Goal: Transaction & Acquisition: Purchase product/service

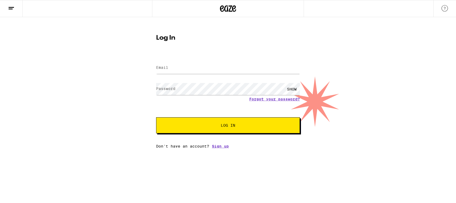
type input "[EMAIL_ADDRESS][DOMAIN_NAME]"
click at [224, 128] on button "Log In" at bounding box center [228, 126] width 144 height 16
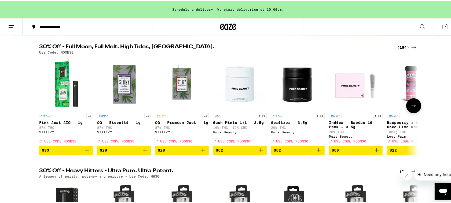
scroll to position [67, 0]
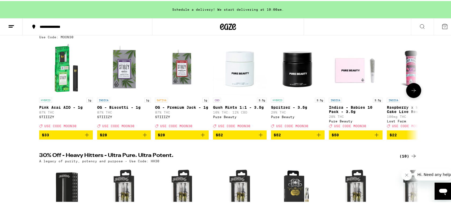
click at [411, 93] on icon at bounding box center [414, 89] width 6 height 6
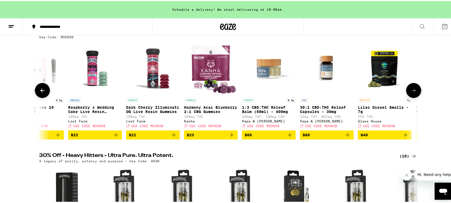
scroll to position [0, 319]
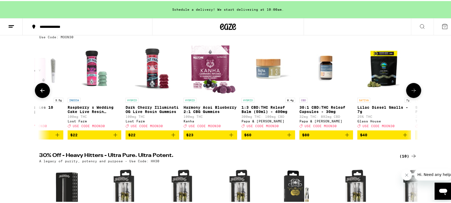
click at [411, 93] on icon at bounding box center [414, 89] width 6 height 6
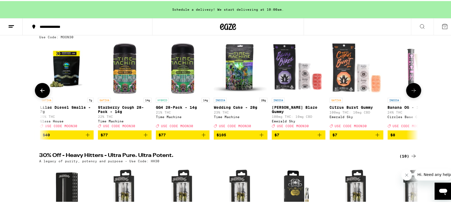
scroll to position [0, 639]
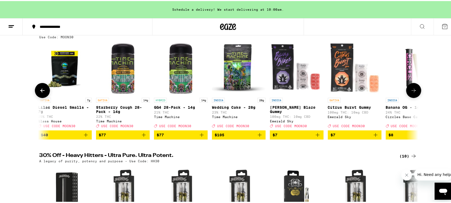
click at [411, 93] on icon at bounding box center [414, 89] width 6 height 6
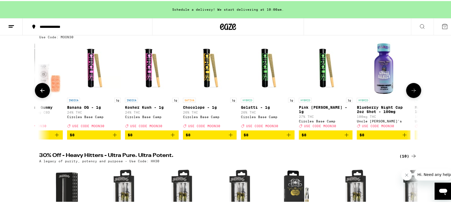
scroll to position [0, 958]
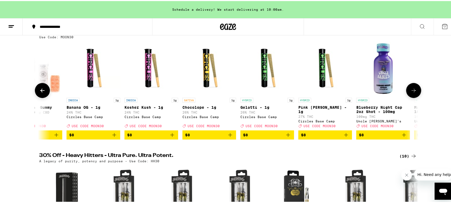
click at [411, 93] on icon at bounding box center [414, 89] width 6 height 6
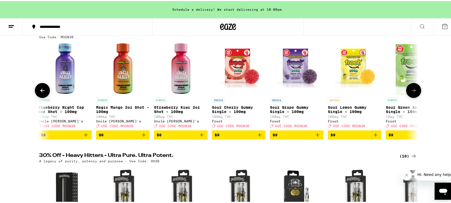
scroll to position [0, 1277]
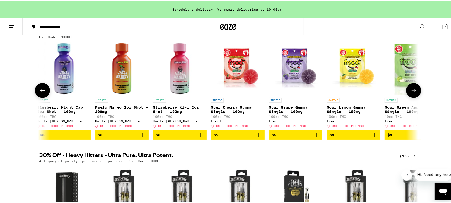
click at [411, 93] on icon at bounding box center [414, 89] width 6 height 6
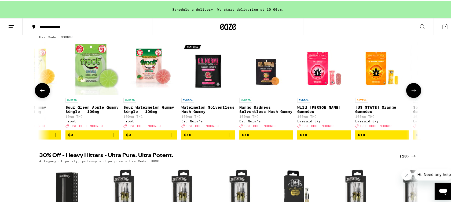
click at [411, 93] on icon at bounding box center [414, 89] width 6 height 6
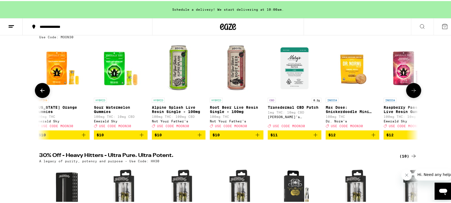
click at [411, 93] on icon at bounding box center [414, 89] width 6 height 6
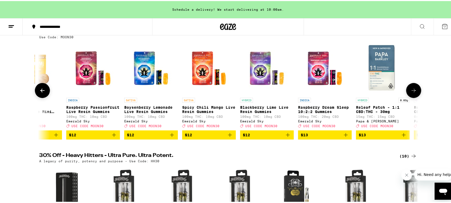
scroll to position [0, 2236]
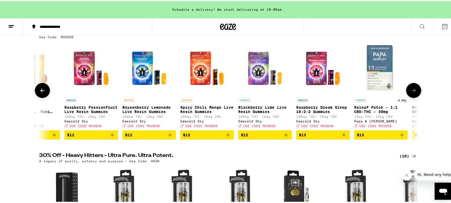
click at [411, 93] on icon at bounding box center [414, 89] width 6 height 6
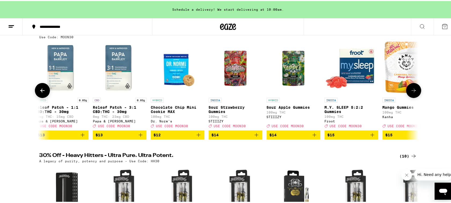
click at [411, 93] on icon at bounding box center [414, 89] width 6 height 6
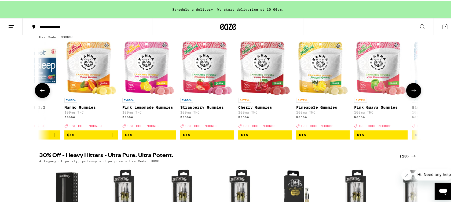
scroll to position [0, 2874]
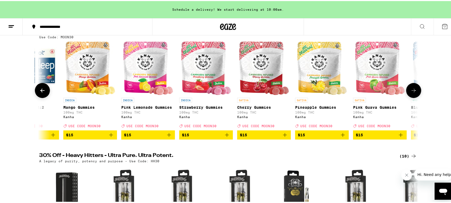
click at [411, 93] on icon at bounding box center [414, 89] width 6 height 6
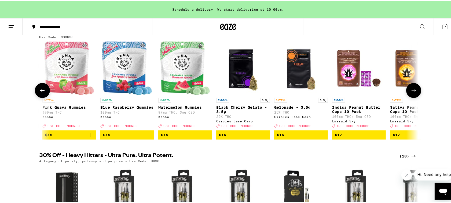
scroll to position [0, 3194]
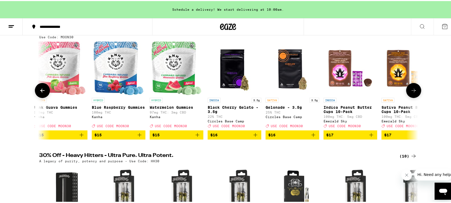
click at [411, 93] on icon at bounding box center [414, 89] width 6 height 6
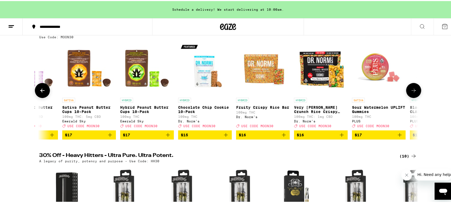
click at [411, 93] on icon at bounding box center [414, 89] width 6 height 6
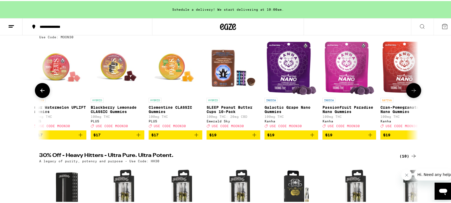
click at [411, 93] on icon at bounding box center [414, 89] width 6 height 6
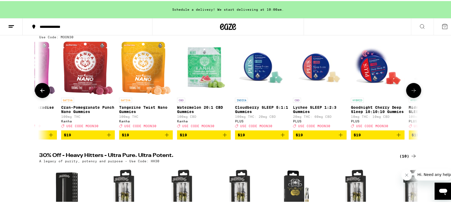
click at [411, 93] on icon at bounding box center [414, 89] width 6 height 6
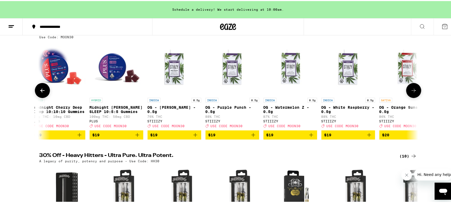
click at [411, 93] on icon at bounding box center [414, 89] width 6 height 6
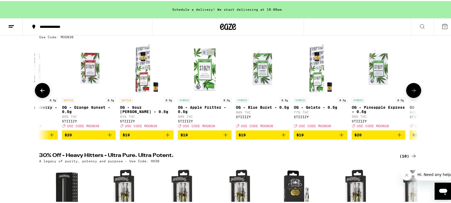
scroll to position [0, 4790]
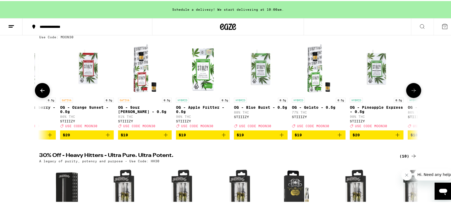
click at [411, 93] on icon at bounding box center [414, 89] width 6 height 6
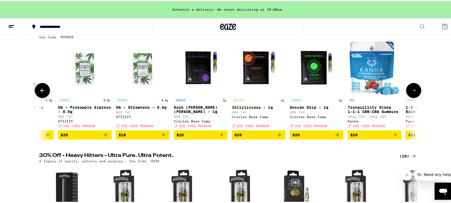
scroll to position [0, 5110]
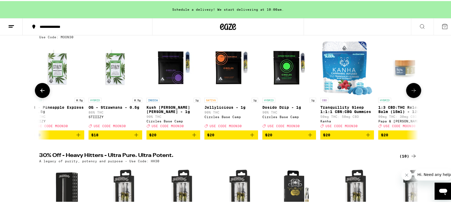
click at [411, 93] on icon at bounding box center [414, 89] width 6 height 6
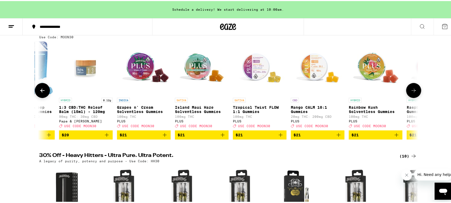
click at [411, 93] on icon at bounding box center [414, 89] width 6 height 6
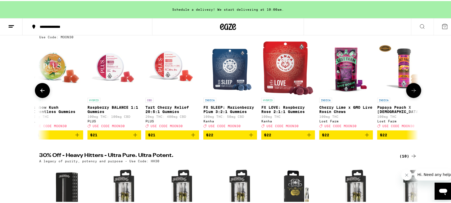
click at [411, 93] on icon at bounding box center [414, 89] width 6 height 6
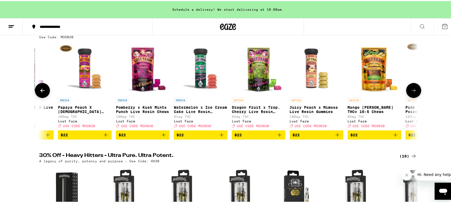
click at [411, 93] on icon at bounding box center [414, 89] width 6 height 6
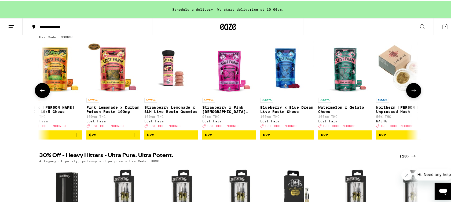
click at [411, 93] on icon at bounding box center [414, 89] width 6 height 6
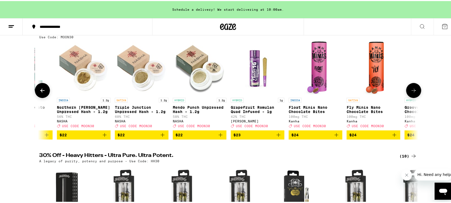
click at [411, 93] on icon at bounding box center [414, 89] width 6 height 6
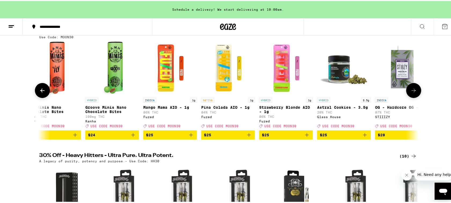
click at [411, 93] on icon at bounding box center [414, 89] width 6 height 6
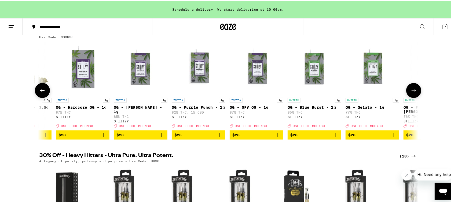
click at [411, 93] on icon at bounding box center [414, 89] width 6 height 6
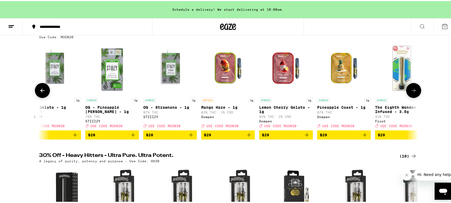
scroll to position [0, 7665]
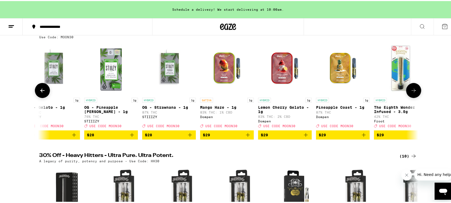
click at [411, 93] on icon at bounding box center [414, 89] width 6 height 6
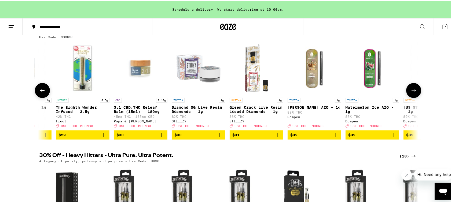
scroll to position [0, 7984]
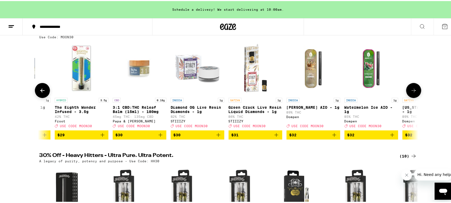
click at [411, 93] on icon at bounding box center [414, 89] width 6 height 6
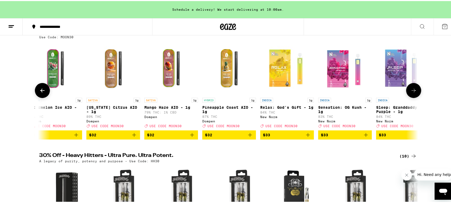
scroll to position [0, 8303]
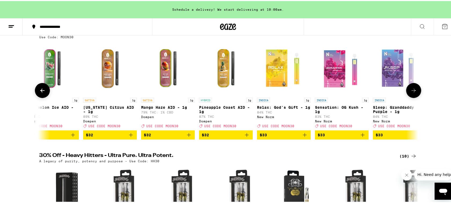
click at [411, 93] on icon at bounding box center [414, 89] width 6 height 6
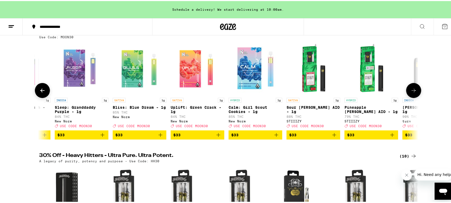
scroll to position [0, 8623]
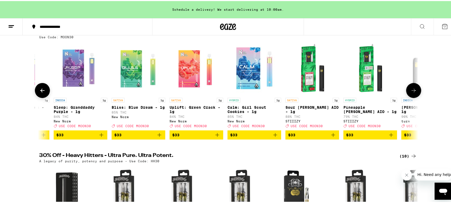
click at [411, 93] on icon at bounding box center [414, 89] width 6 height 6
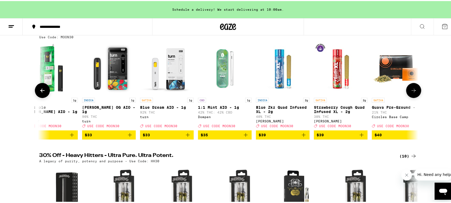
click at [411, 93] on icon at bounding box center [414, 89] width 6 height 6
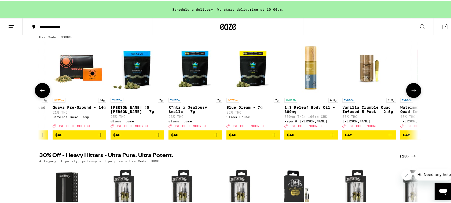
click at [411, 93] on icon at bounding box center [414, 89] width 6 height 6
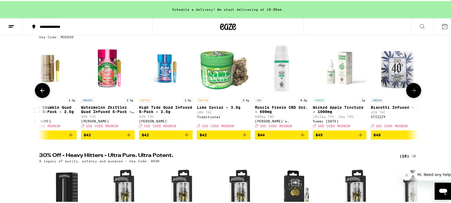
click at [411, 93] on icon at bounding box center [414, 89] width 6 height 6
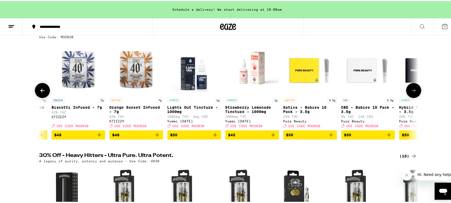
click at [411, 93] on icon at bounding box center [414, 89] width 6 height 6
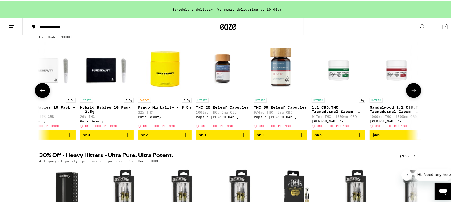
click at [411, 93] on icon at bounding box center [414, 89] width 6 height 6
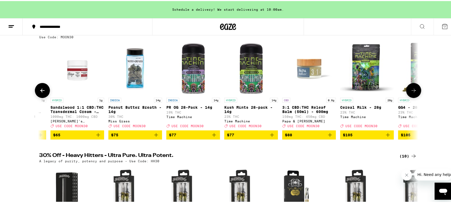
click at [411, 93] on icon at bounding box center [414, 89] width 6 height 6
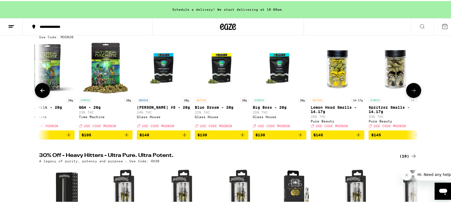
click at [411, 93] on icon at bounding box center [414, 89] width 6 height 6
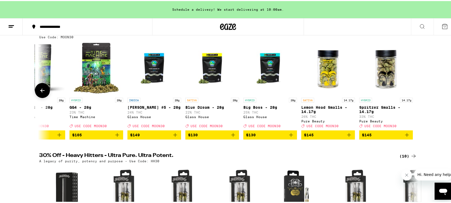
click at [411, 94] on div at bounding box center [413, 89] width 15 height 15
click at [41, 90] on icon at bounding box center [42, 89] width 6 height 6
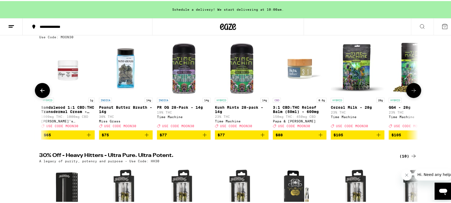
click at [41, 90] on icon at bounding box center [42, 89] width 6 height 6
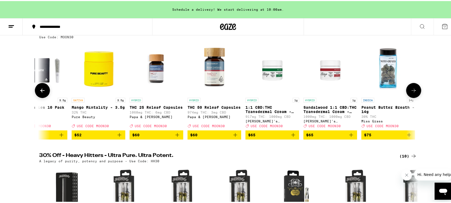
click at [41, 90] on icon at bounding box center [42, 89] width 6 height 6
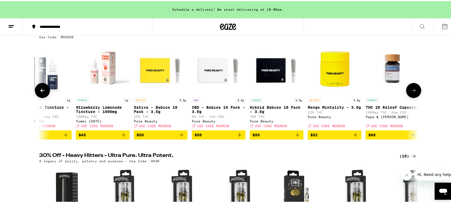
click at [41, 90] on icon at bounding box center [42, 89] width 6 height 6
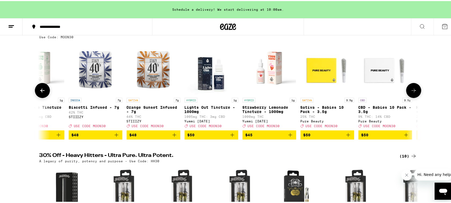
click at [41, 90] on icon at bounding box center [42, 89] width 6 height 6
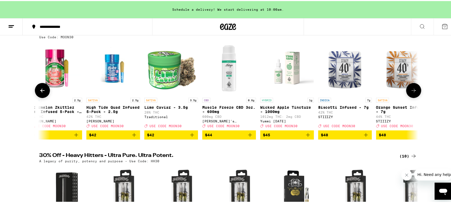
click at [41, 90] on icon at bounding box center [42, 89] width 6 height 6
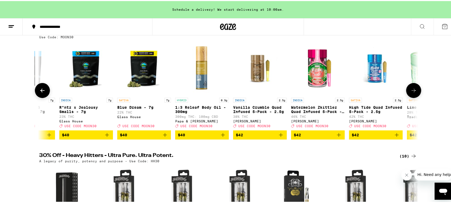
click at [41, 90] on icon at bounding box center [42, 89] width 6 height 6
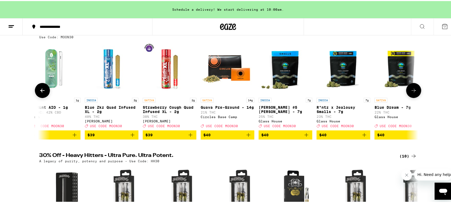
click at [41, 90] on icon at bounding box center [42, 89] width 6 height 6
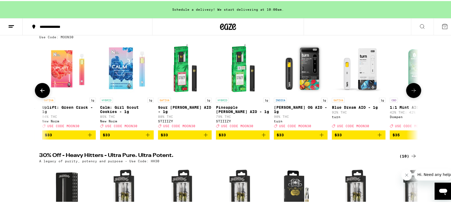
click at [41, 90] on icon at bounding box center [42, 89] width 6 height 6
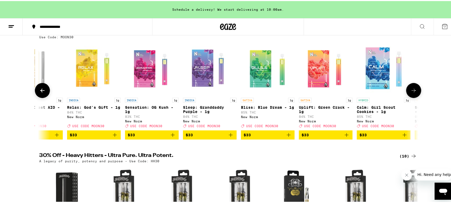
click at [41, 90] on icon at bounding box center [42, 89] width 6 height 6
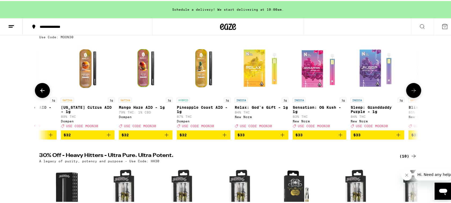
click at [41, 90] on icon at bounding box center [42, 89] width 6 height 6
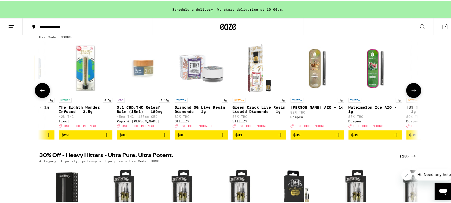
click at [41, 90] on icon at bounding box center [42, 89] width 6 height 6
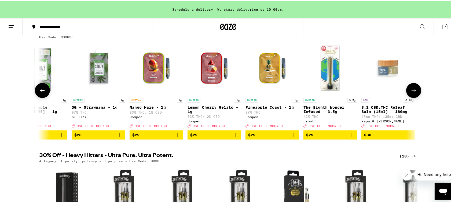
click at [41, 90] on icon at bounding box center [42, 89] width 6 height 6
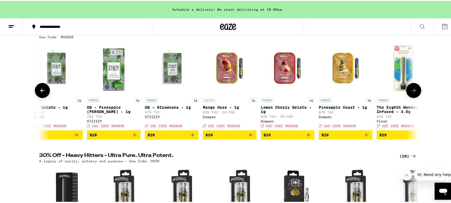
click at [41, 90] on icon at bounding box center [42, 89] width 6 height 6
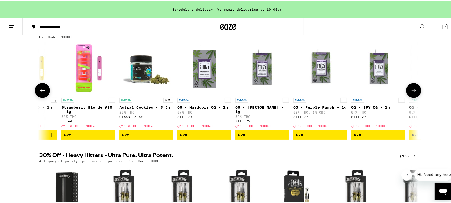
click at [41, 90] on icon at bounding box center [42, 89] width 6 height 6
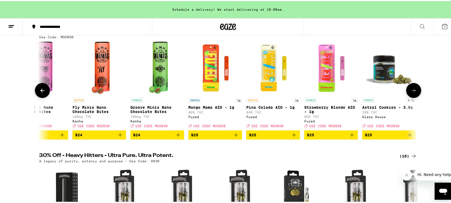
click at [41, 90] on icon at bounding box center [42, 89] width 6 height 6
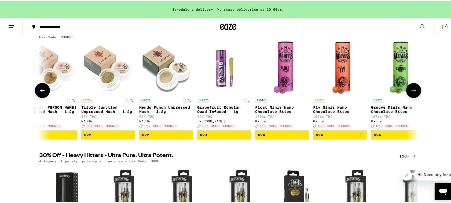
click at [41, 90] on icon at bounding box center [42, 89] width 6 height 6
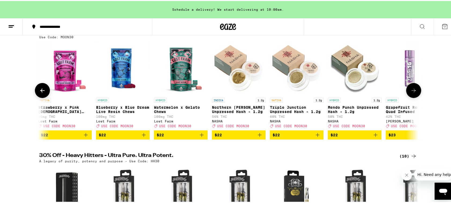
click at [41, 90] on icon at bounding box center [42, 89] width 6 height 6
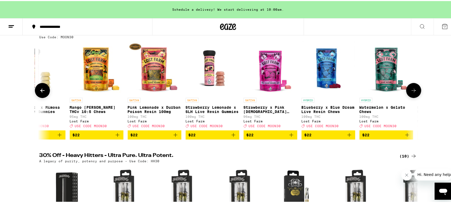
click at [41, 90] on icon at bounding box center [42, 89] width 6 height 6
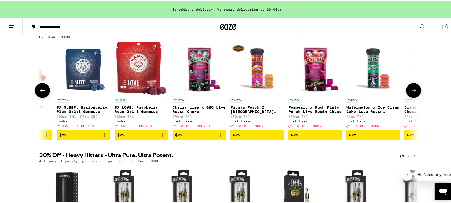
click at [41, 90] on icon at bounding box center [42, 89] width 6 height 6
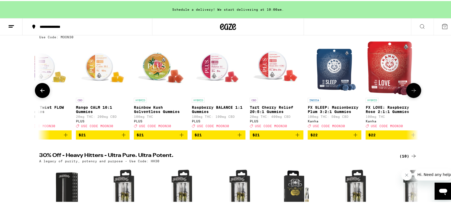
click at [41, 90] on icon at bounding box center [42, 89] width 6 height 6
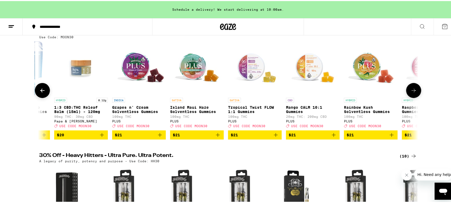
click at [41, 90] on icon at bounding box center [42, 89] width 6 height 6
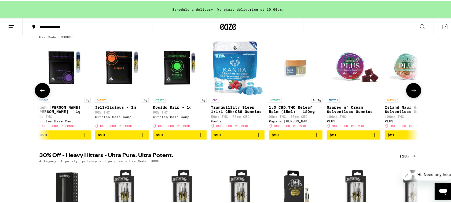
click at [41, 90] on icon at bounding box center [42, 89] width 6 height 6
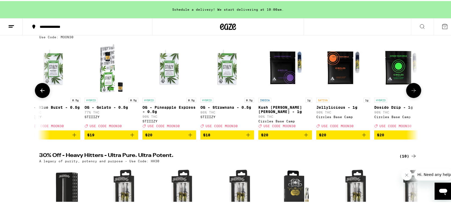
click at [41, 90] on icon at bounding box center [42, 89] width 6 height 6
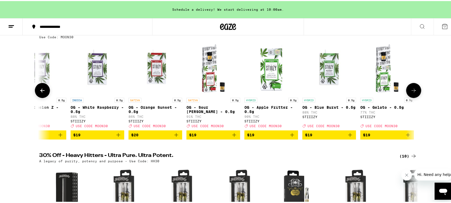
click at [41, 90] on icon at bounding box center [42, 89] width 6 height 6
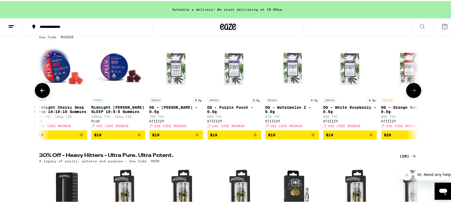
click at [41, 90] on icon at bounding box center [42, 89] width 6 height 6
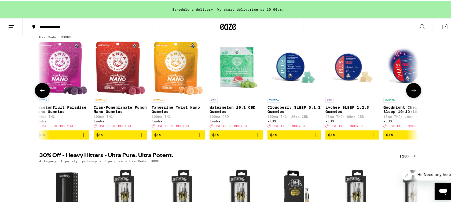
click at [41, 90] on icon at bounding box center [42, 89] width 6 height 6
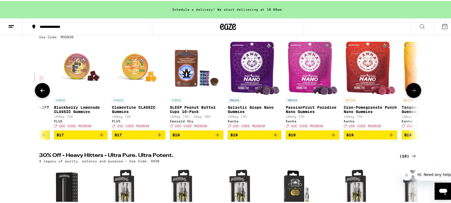
click at [41, 90] on icon at bounding box center [42, 89] width 6 height 6
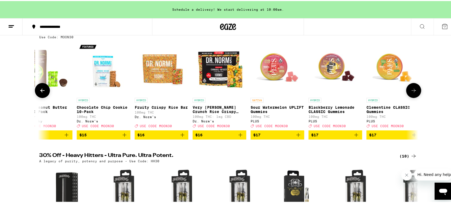
click at [41, 90] on icon at bounding box center [42, 89] width 6 height 6
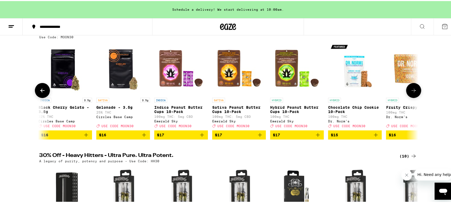
click at [41, 90] on icon at bounding box center [42, 89] width 6 height 6
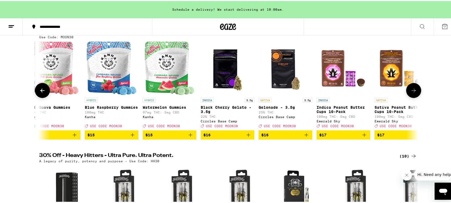
click at [41, 90] on icon at bounding box center [42, 89] width 6 height 6
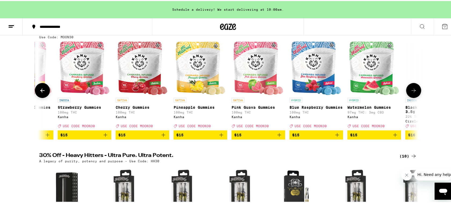
click at [41, 90] on icon at bounding box center [42, 89] width 6 height 6
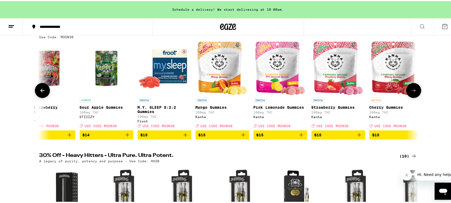
click at [41, 90] on icon at bounding box center [42, 89] width 6 height 6
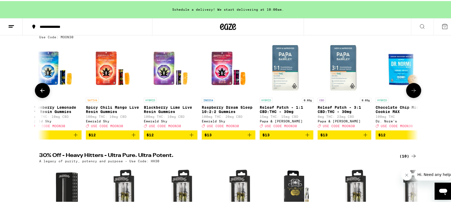
click at [41, 90] on icon at bounding box center [42, 89] width 6 height 6
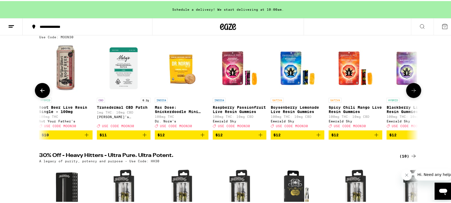
click at [41, 90] on icon at bounding box center [42, 89] width 6 height 6
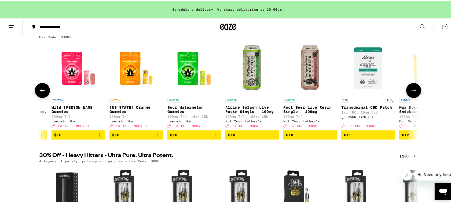
click at [41, 90] on icon at bounding box center [42, 89] width 6 height 6
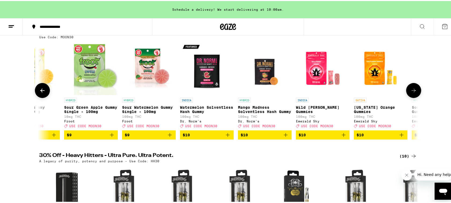
click at [41, 90] on icon at bounding box center [42, 89] width 6 height 6
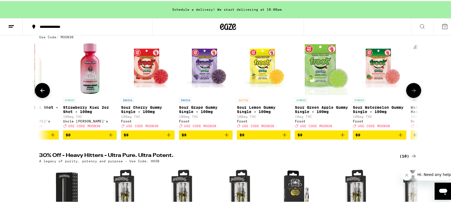
click at [41, 90] on icon at bounding box center [42, 89] width 6 height 6
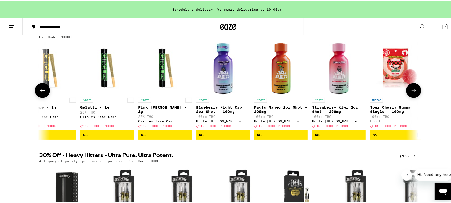
click at [41, 90] on icon at bounding box center [42, 89] width 6 height 6
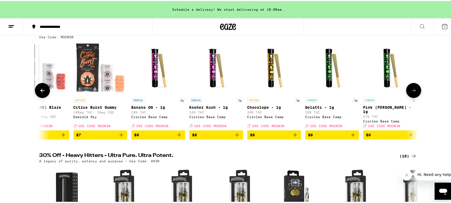
click at [41, 90] on icon at bounding box center [42, 89] width 6 height 6
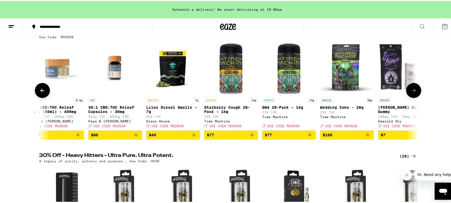
click at [41, 90] on icon at bounding box center [42, 89] width 6 height 6
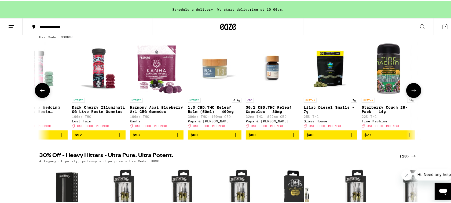
click at [41, 90] on icon at bounding box center [42, 89] width 6 height 6
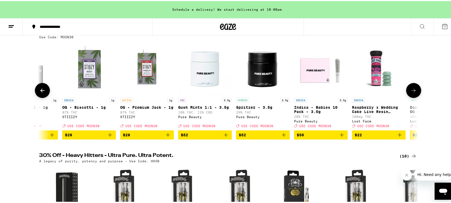
click at [41, 90] on icon at bounding box center [42, 89] width 6 height 6
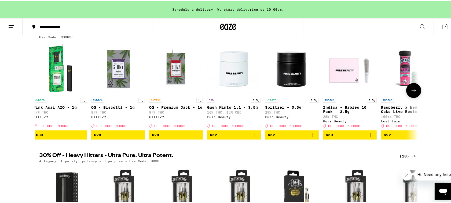
scroll to position [0, 0]
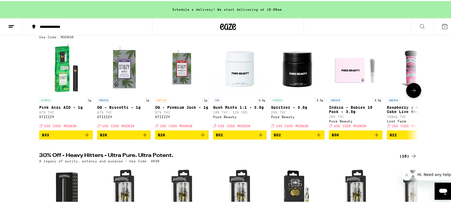
click at [42, 90] on icon at bounding box center [42, 90] width 0 height 0
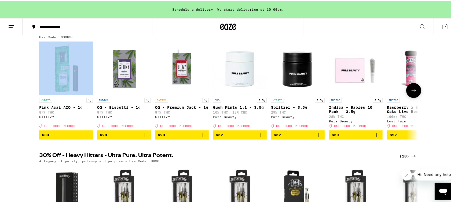
click at [41, 90] on div at bounding box center [42, 89] width 15 height 15
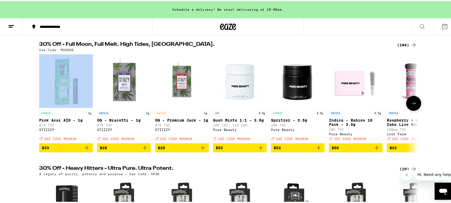
scroll to position [67, 0]
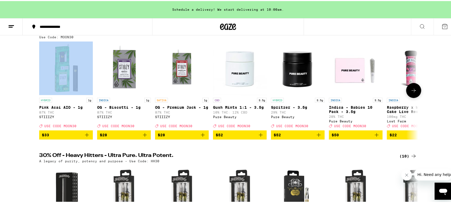
click at [62, 83] on img "Open page for Pink Acai AIO - 1g from STIIIZY" at bounding box center [66, 68] width 54 height 54
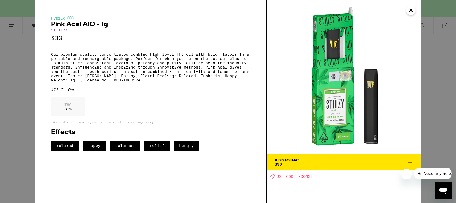
click at [313, 163] on span "Add To Bag $33" at bounding box center [344, 163] width 138 height 8
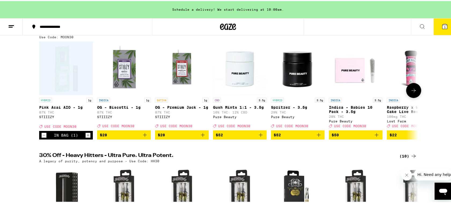
click at [412, 92] on icon at bounding box center [414, 89] width 6 height 6
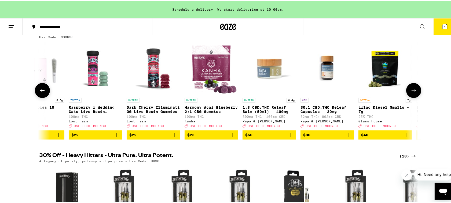
scroll to position [0, 319]
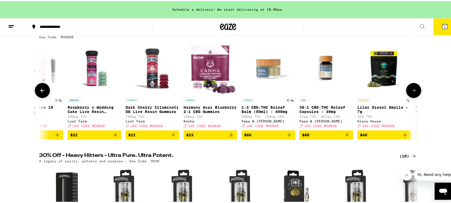
click at [415, 93] on button at bounding box center [413, 89] width 15 height 15
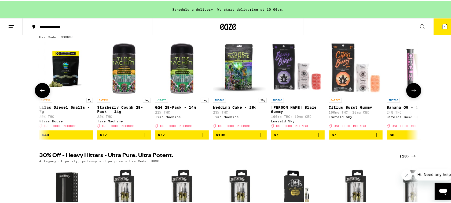
scroll to position [0, 639]
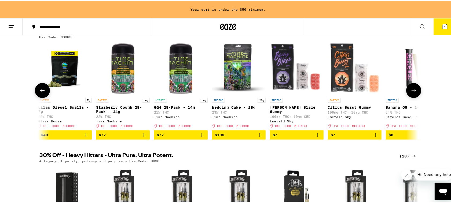
click at [415, 93] on button at bounding box center [413, 89] width 15 height 15
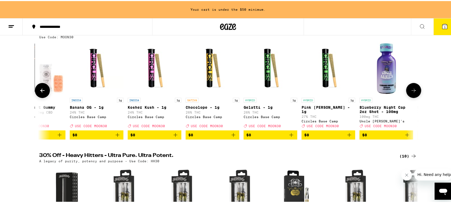
scroll to position [0, 958]
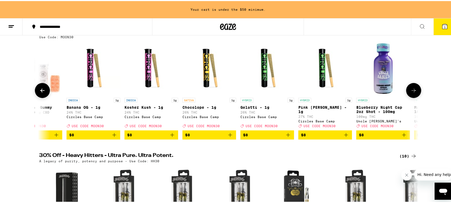
click at [415, 93] on button at bounding box center [413, 89] width 15 height 15
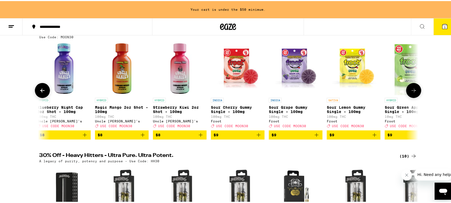
click at [415, 93] on button at bounding box center [413, 89] width 15 height 15
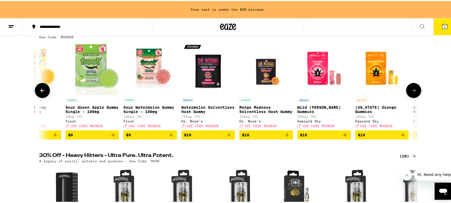
click at [415, 93] on button at bounding box center [413, 89] width 15 height 15
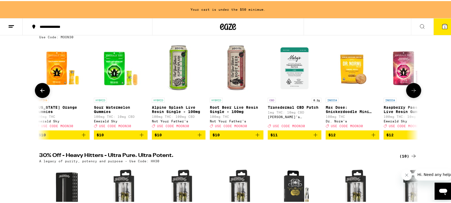
click at [415, 93] on button at bounding box center [413, 89] width 15 height 15
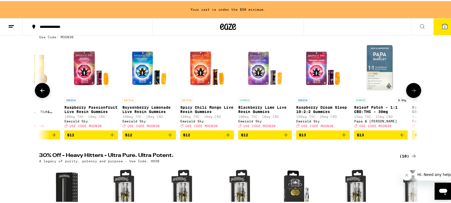
click at [415, 93] on button at bounding box center [413, 89] width 15 height 15
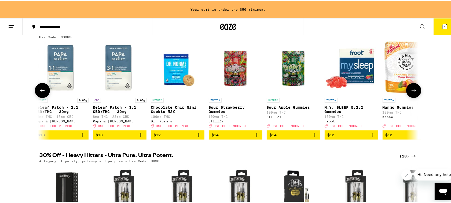
click at [415, 93] on button at bounding box center [413, 89] width 15 height 15
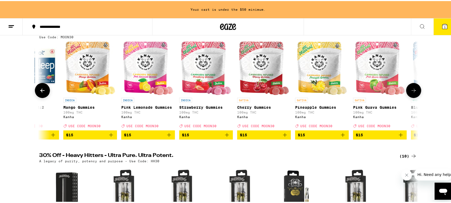
click at [415, 93] on button at bounding box center [413, 89] width 15 height 15
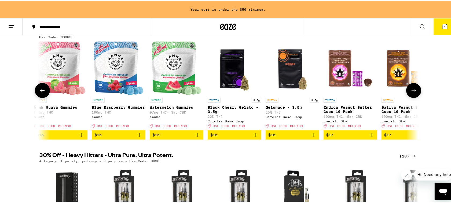
click at [415, 93] on button at bounding box center [413, 89] width 15 height 15
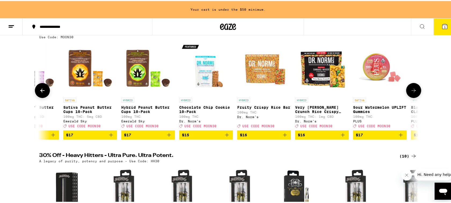
scroll to position [0, 3513]
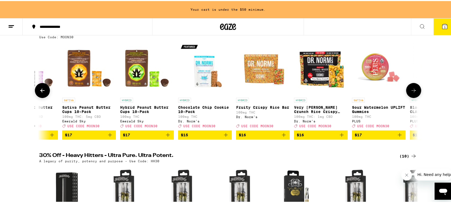
click at [415, 93] on button at bounding box center [413, 89] width 15 height 15
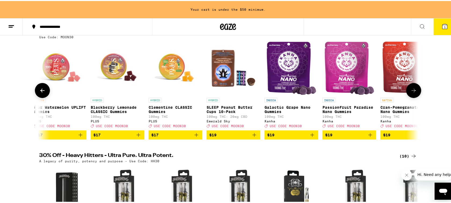
click at [415, 93] on button at bounding box center [413, 89] width 15 height 15
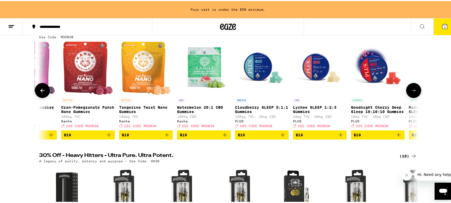
click at [415, 93] on button at bounding box center [413, 89] width 15 height 15
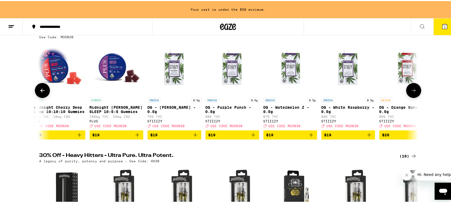
click at [415, 93] on button at bounding box center [413, 89] width 15 height 15
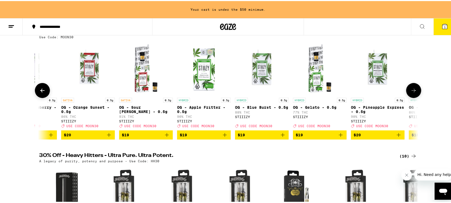
scroll to position [0, 4790]
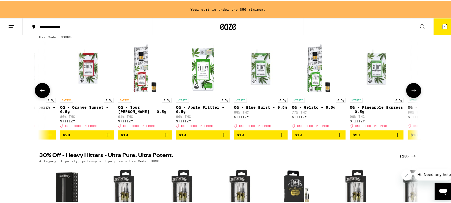
click at [415, 93] on button at bounding box center [413, 89] width 15 height 15
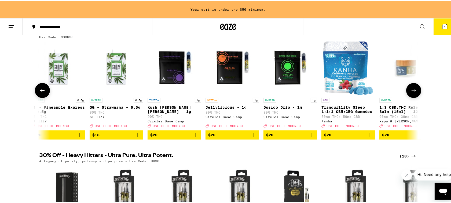
scroll to position [0, 5110]
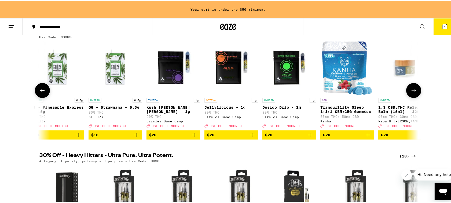
click at [176, 137] on span "$20" at bounding box center [173, 134] width 48 height 6
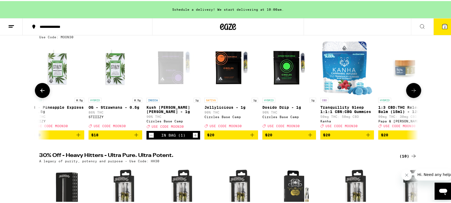
click at [226, 137] on span "$20" at bounding box center [231, 134] width 48 height 6
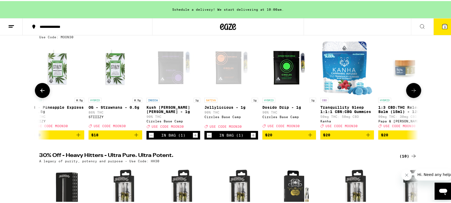
click at [276, 137] on span "$20" at bounding box center [289, 134] width 48 height 6
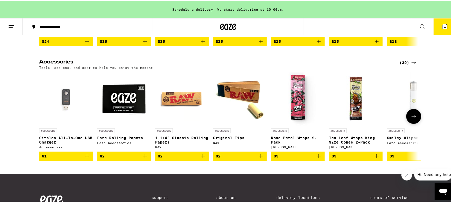
scroll to position [2315, 0]
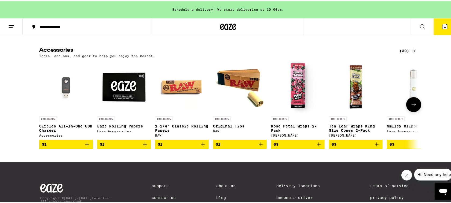
click at [416, 111] on button at bounding box center [413, 103] width 15 height 15
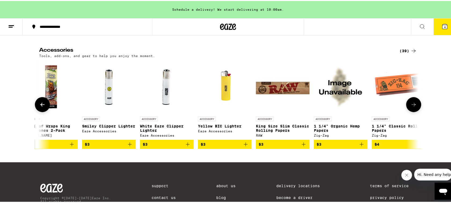
scroll to position [0, 319]
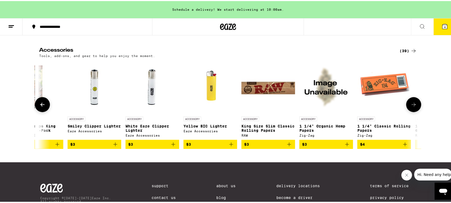
click at [412, 107] on icon at bounding box center [414, 104] width 6 height 6
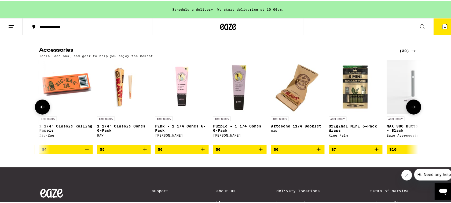
scroll to position [0, 639]
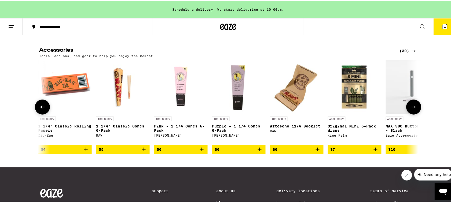
click at [412, 114] on button at bounding box center [413, 106] width 15 height 15
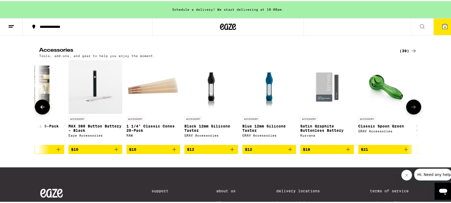
scroll to position [0, 958]
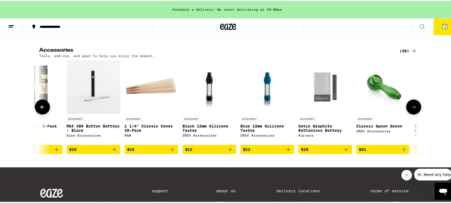
click at [89, 113] on img "Open page for MAX 380 Button Battery - Black from Eaze Accessories" at bounding box center [94, 86] width 54 height 54
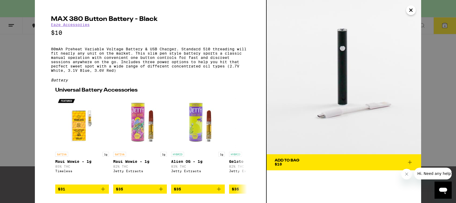
click at [319, 163] on span "Add To Bag $10" at bounding box center [344, 163] width 138 height 8
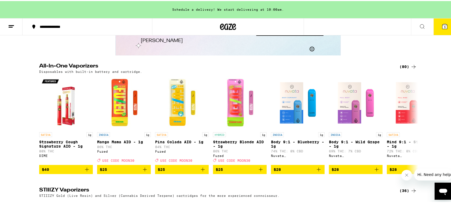
scroll to position [939, 0]
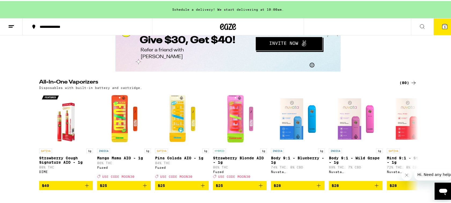
click at [443, 26] on icon at bounding box center [445, 25] width 5 height 5
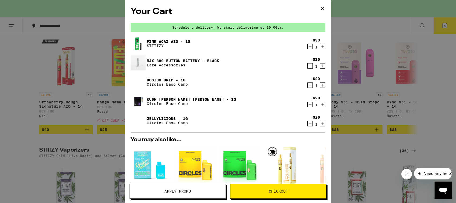
click at [182, 193] on span "Apply Promo" at bounding box center [178, 192] width 27 height 4
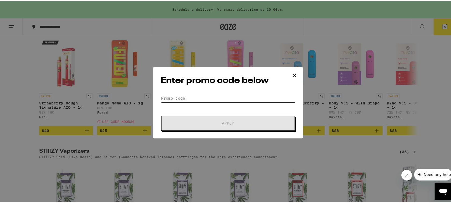
click at [198, 97] on input "Promo Code" at bounding box center [228, 97] width 135 height 8
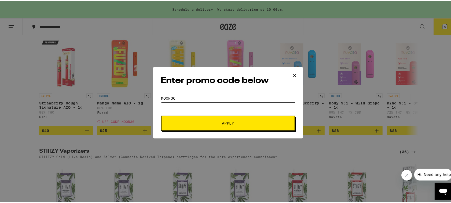
type input "moon30"
click at [212, 121] on span "Apply" at bounding box center [228, 122] width 97 height 4
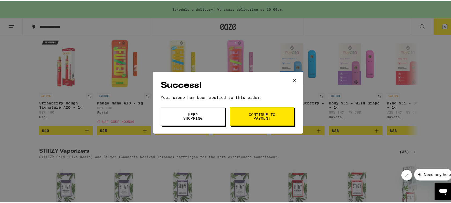
click at [262, 116] on span "Continue to payment" at bounding box center [262, 116] width 27 height 8
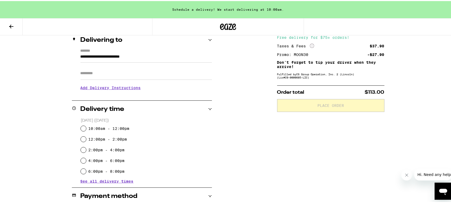
scroll to position [67, 0]
click at [111, 76] on input "Apt/Suite" at bounding box center [147, 71] width 132 height 13
type input "*****"
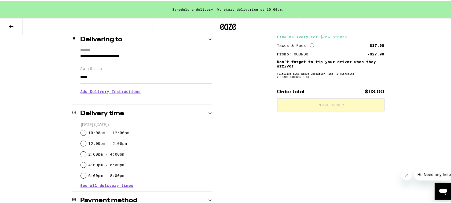
click at [119, 93] on h3 "Add Delivery Instructions" at bounding box center [147, 91] width 132 height 12
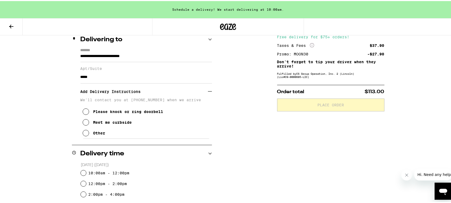
click at [84, 114] on icon at bounding box center [86, 111] width 6 height 6
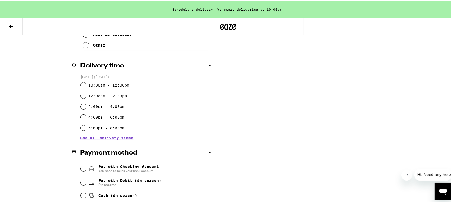
scroll to position [168, 0]
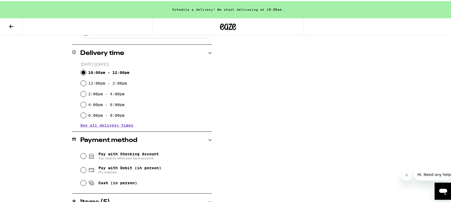
click at [83, 72] on input "10:00am - 12:00pm" at bounding box center [83, 71] width 5 height 5
radio input "true"
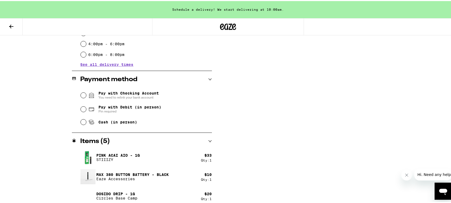
scroll to position [235, 0]
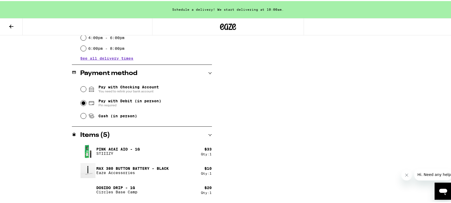
click at [81, 101] on input "Pay with Debit (in person) Pin required" at bounding box center [83, 102] width 5 height 5
radio input "true"
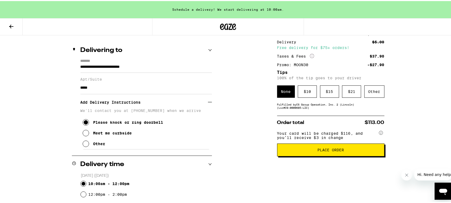
scroll to position [67, 0]
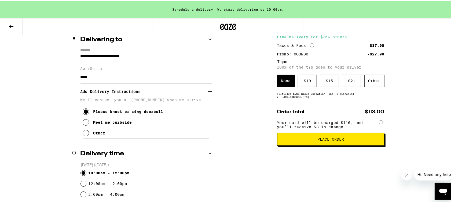
click at [379, 83] on div "Other" at bounding box center [374, 80] width 20 height 12
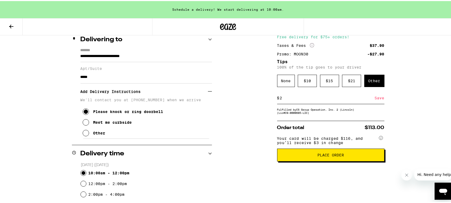
click at [381, 100] on div "Save" at bounding box center [380, 97] width 10 height 12
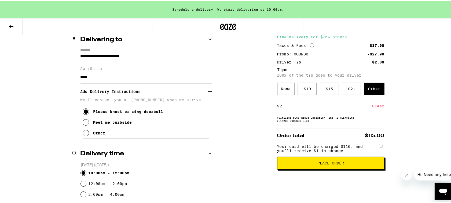
click at [284, 107] on input "2" at bounding box center [326, 105] width 93 height 5
type input "2"
type input "3"
click at [379, 107] on div "Save" at bounding box center [380, 105] width 10 height 12
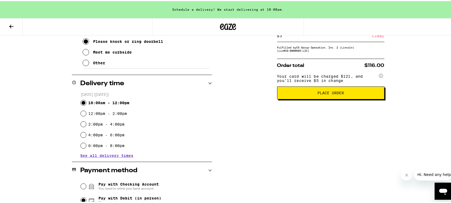
scroll to position [137, 0]
click at [337, 93] on span "Place Order" at bounding box center [330, 92] width 27 height 4
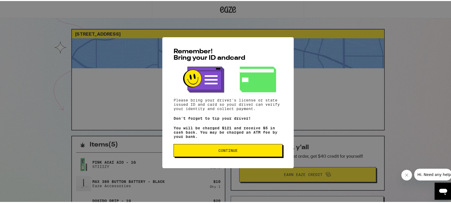
click at [193, 151] on span "Continue" at bounding box center [228, 150] width 100 height 4
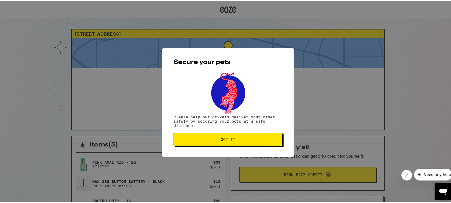
click at [224, 141] on span "Got it" at bounding box center [228, 139] width 14 height 4
